Goal: Check status: Check status

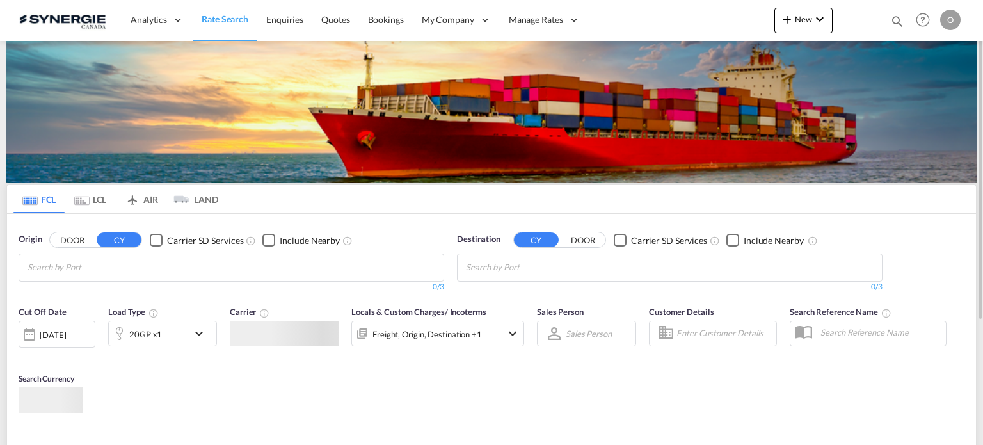
click at [892, 28] on md-icon "icon-magnify" at bounding box center [898, 21] width 14 height 14
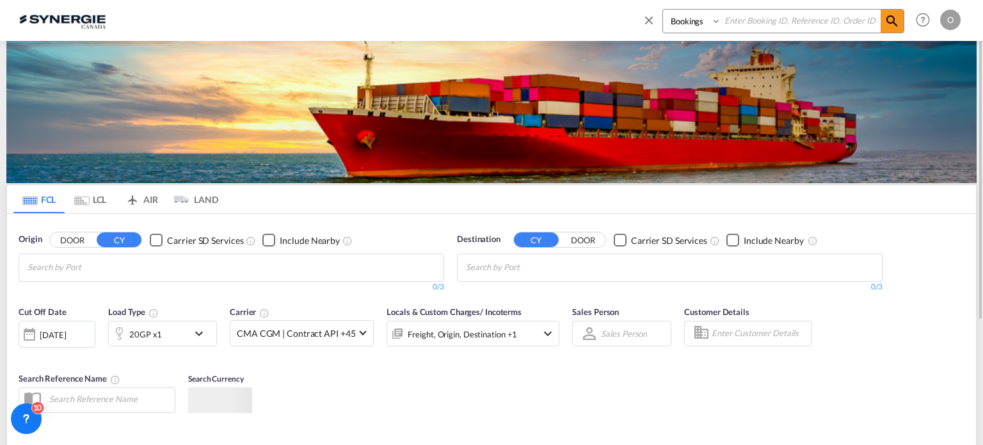
click at [694, 27] on select "Bookings Quotes Enquiries" at bounding box center [693, 21] width 61 height 23
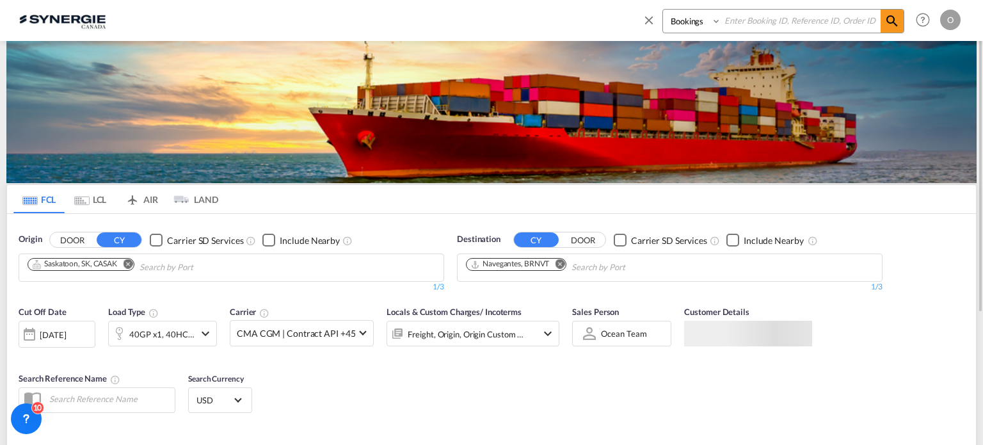
select select "Quotes"
click at [663, 10] on select "Bookings Quotes Enquiries" at bounding box center [693, 21] width 61 height 23
click at [763, 24] on input at bounding box center [801, 21] width 159 height 22
paste input "SYC000014755"
type input "SYC000014755"
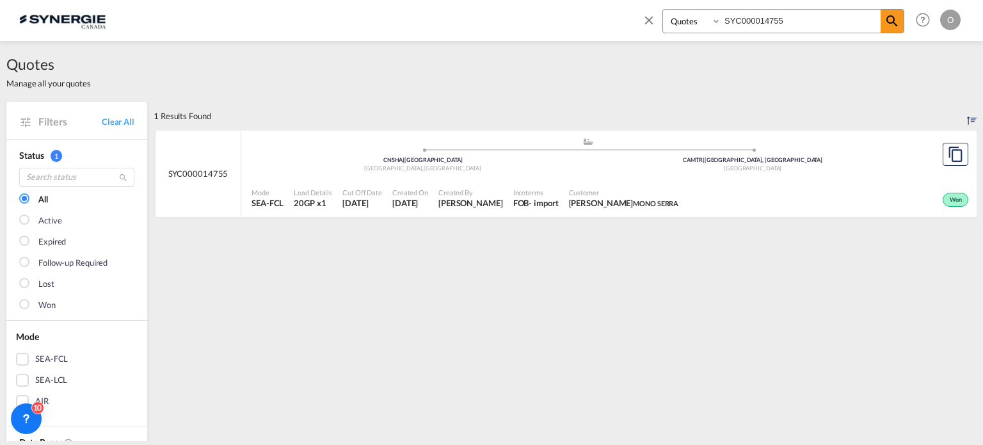
click at [679, 188] on span "Customer" at bounding box center [624, 193] width 110 height 10
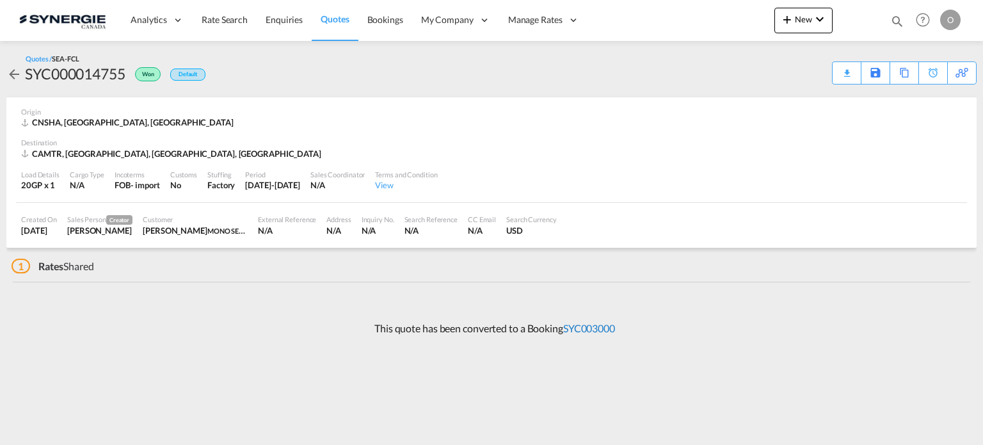
click at [601, 329] on link "SYC003000" at bounding box center [589, 328] width 52 height 12
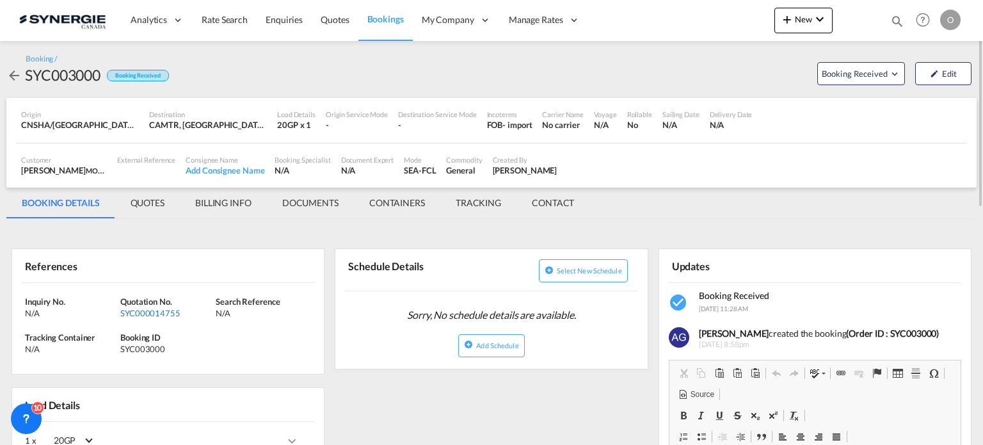
click at [166, 314] on div "SYC000014755" at bounding box center [166, 313] width 92 height 12
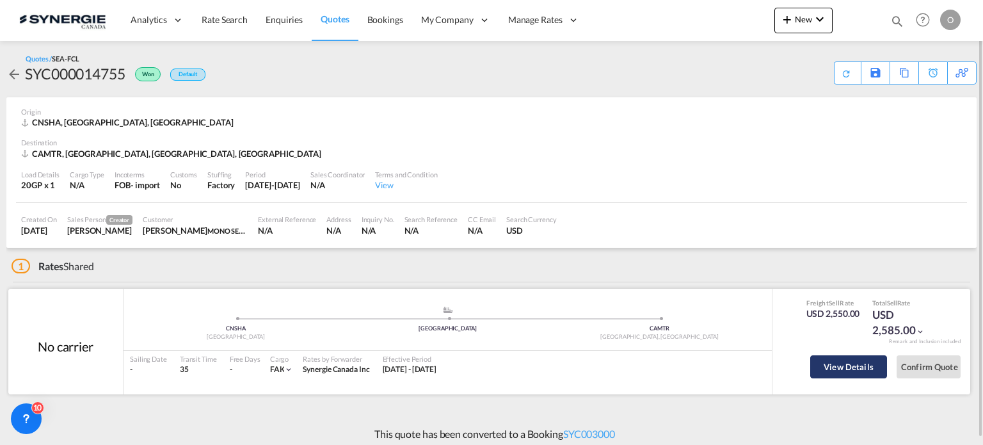
click at [855, 358] on button "View Details" at bounding box center [849, 366] width 77 height 23
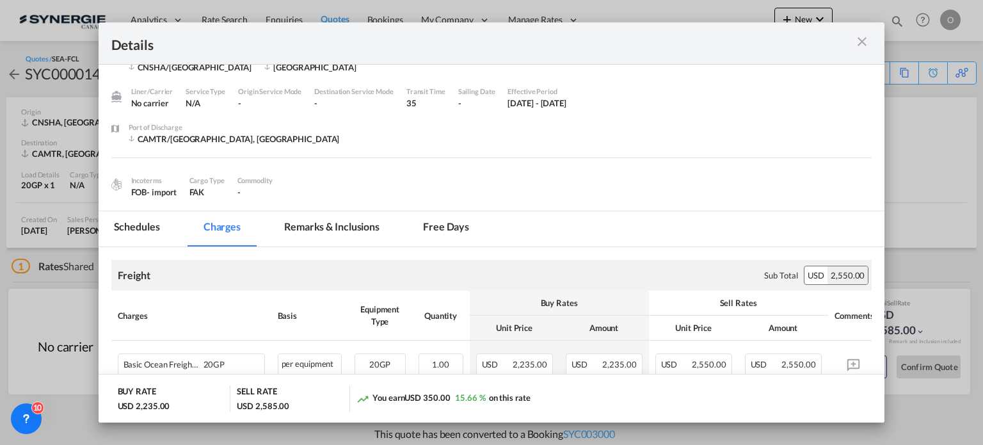
scroll to position [22, 0]
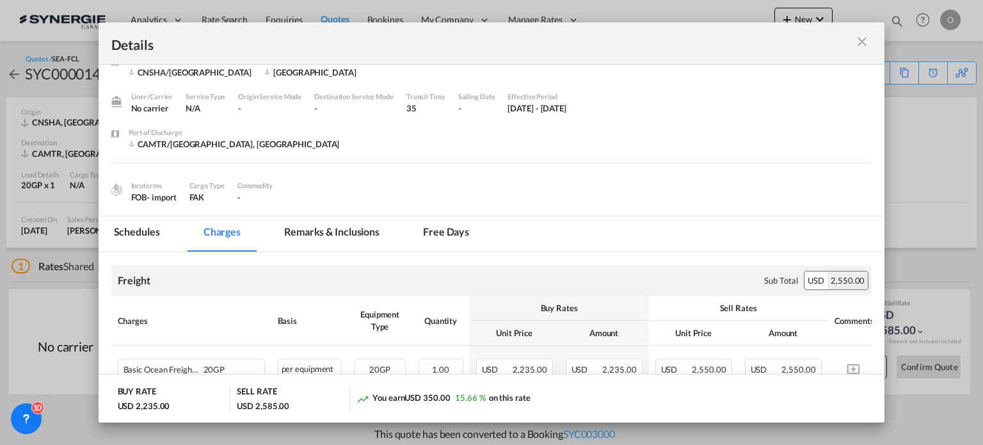
click at [858, 52] on div "Details" at bounding box center [492, 43] width 787 height 42
click at [860, 45] on md-icon "icon-close m-3 fg-AAA8AD cursor" at bounding box center [862, 41] width 15 height 15
